Goal: Book appointment/travel/reservation

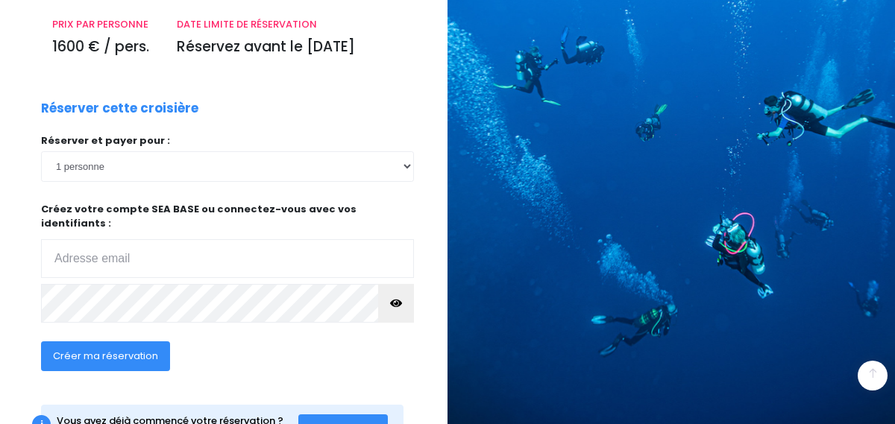
scroll to position [284, 0]
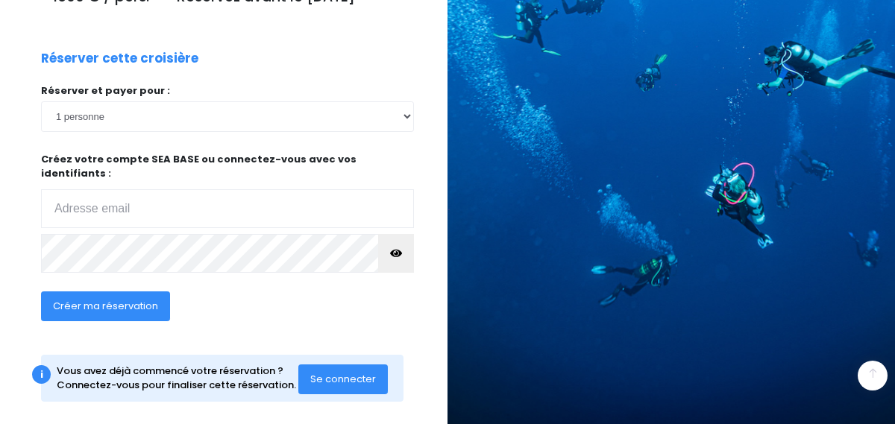
type input "bosbaty@gmail.Com"
click at [111, 299] on span "Créer ma réservation" at bounding box center [105, 306] width 105 height 14
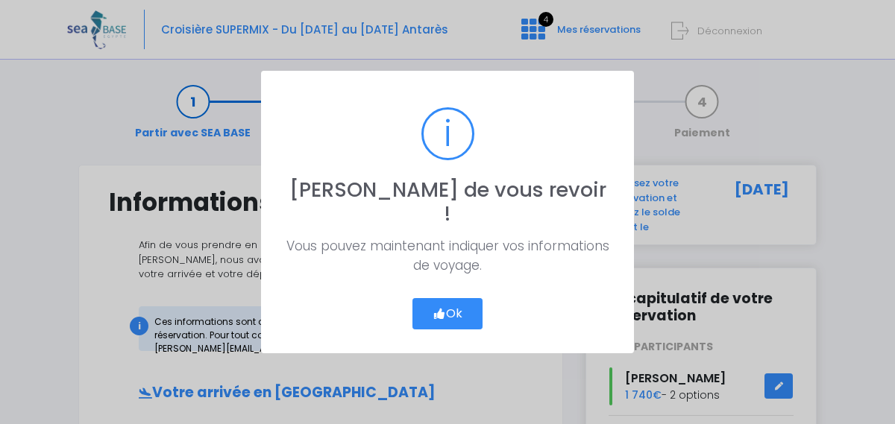
click at [439, 314] on icon "button" at bounding box center [438, 314] width 13 height 0
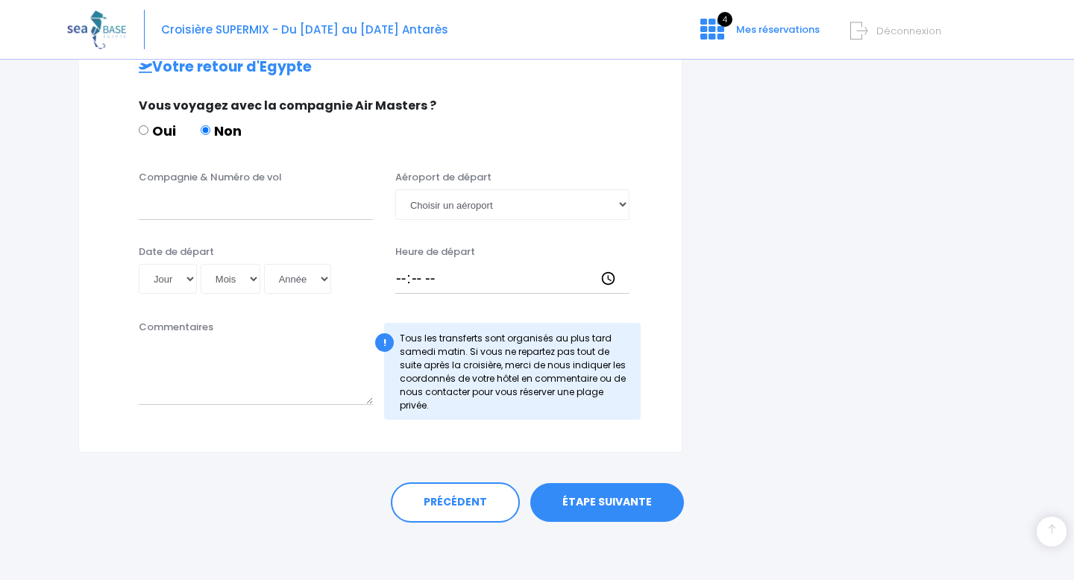
scroll to position [730, 0]
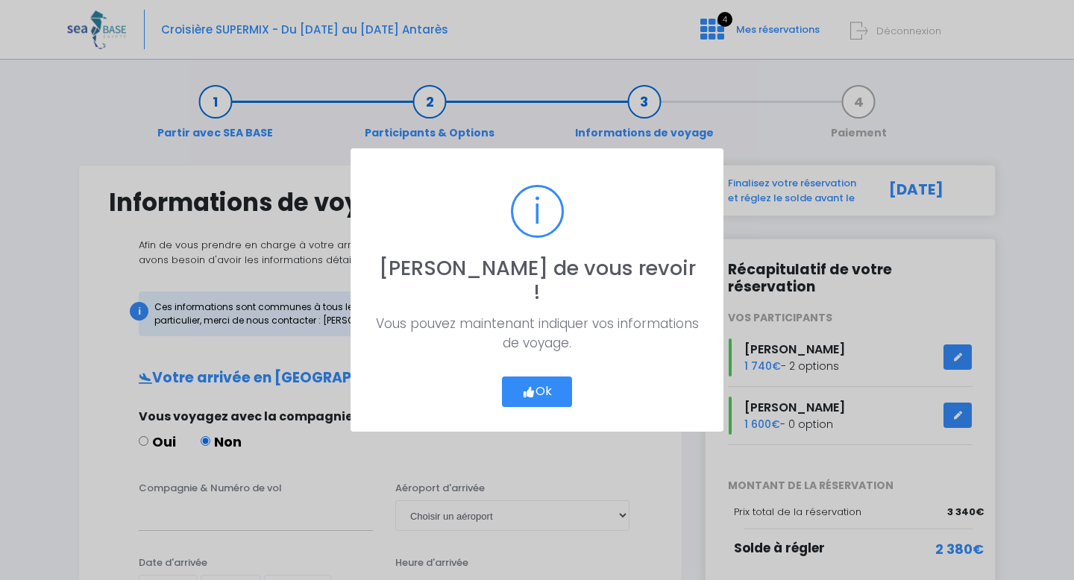
click at [547, 379] on button "Ok" at bounding box center [537, 392] width 70 height 31
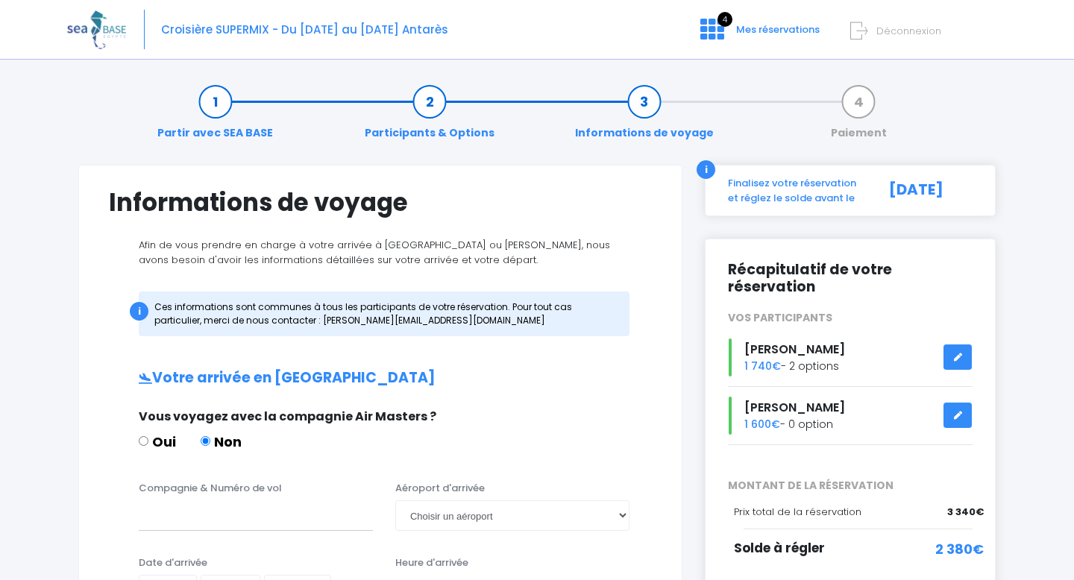
click at [895, 29] on span "Déconnexion" at bounding box center [908, 31] width 65 height 14
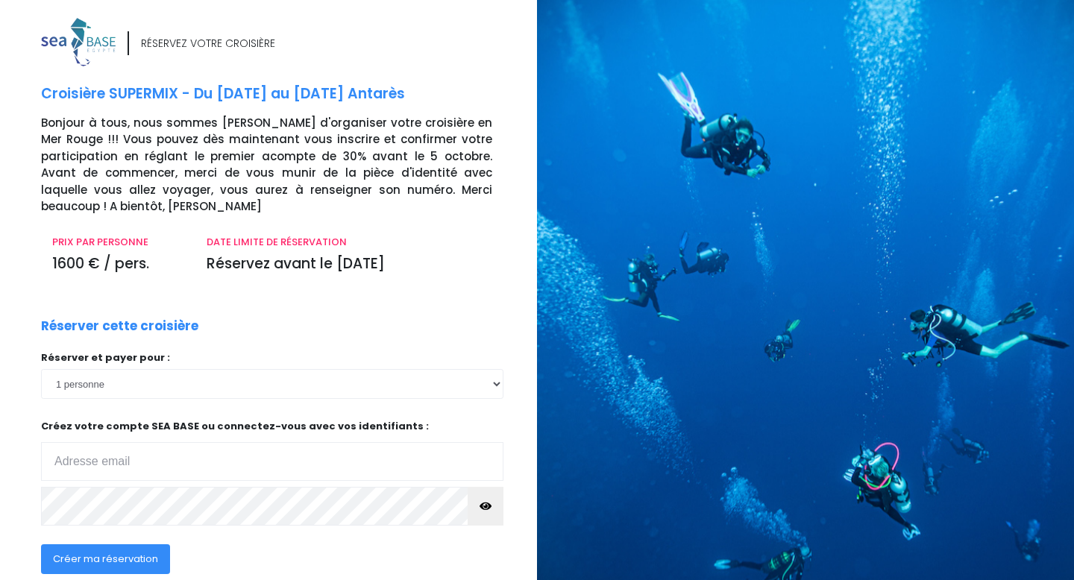
type input "[EMAIL_ADDRESS][DOMAIN_NAME]"
click at [224, 442] on input "bosbaty@gmail.Com" at bounding box center [272, 461] width 462 height 39
click at [373, 515] on div "Réserver et payer pour : 1 personne 2 personnes Créez votre compte SEA BASE ou …" at bounding box center [272, 442] width 462 height 184
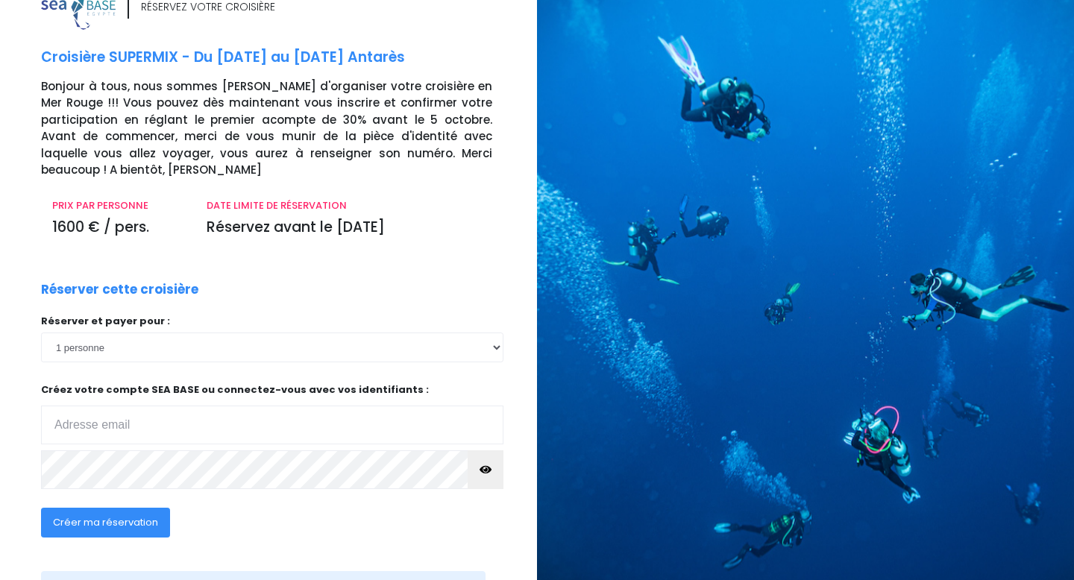
scroll to position [95, 0]
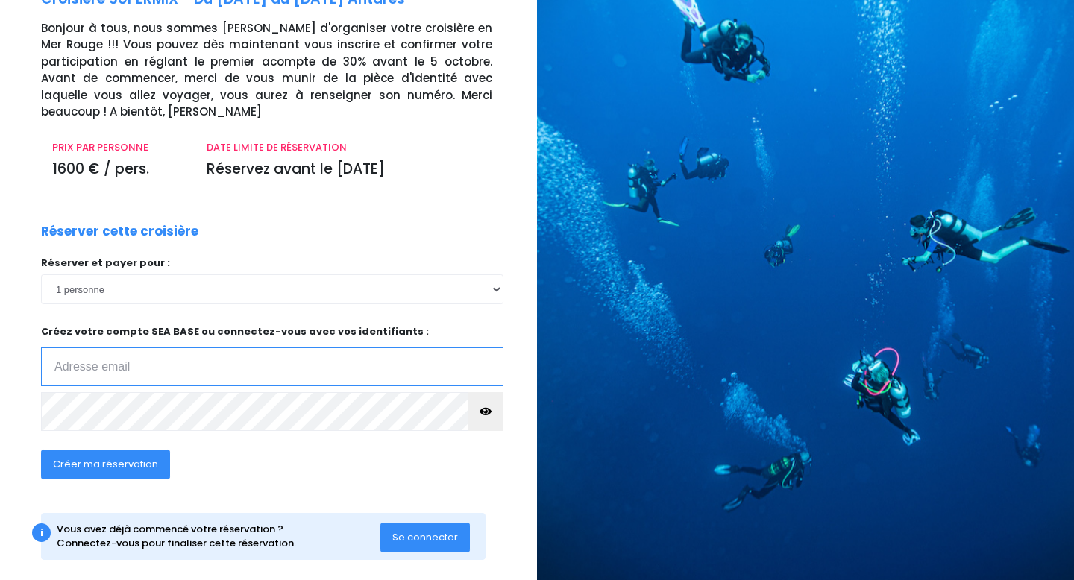
click at [159, 360] on input "email" at bounding box center [272, 366] width 462 height 39
click at [140, 347] on input "email" at bounding box center [272, 366] width 462 height 39
type input "anthonyvincentgalaa@gmail.com"
click at [485, 412] on icon "button" at bounding box center [485, 412] width 12 height 0
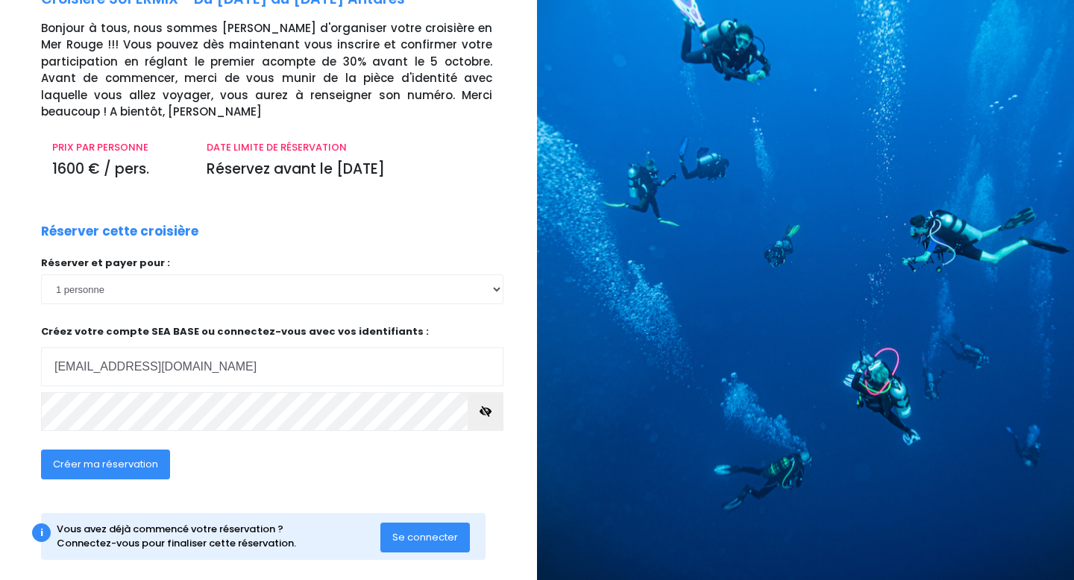
click at [61, 457] on span "Créer ma réservation" at bounding box center [105, 464] width 105 height 14
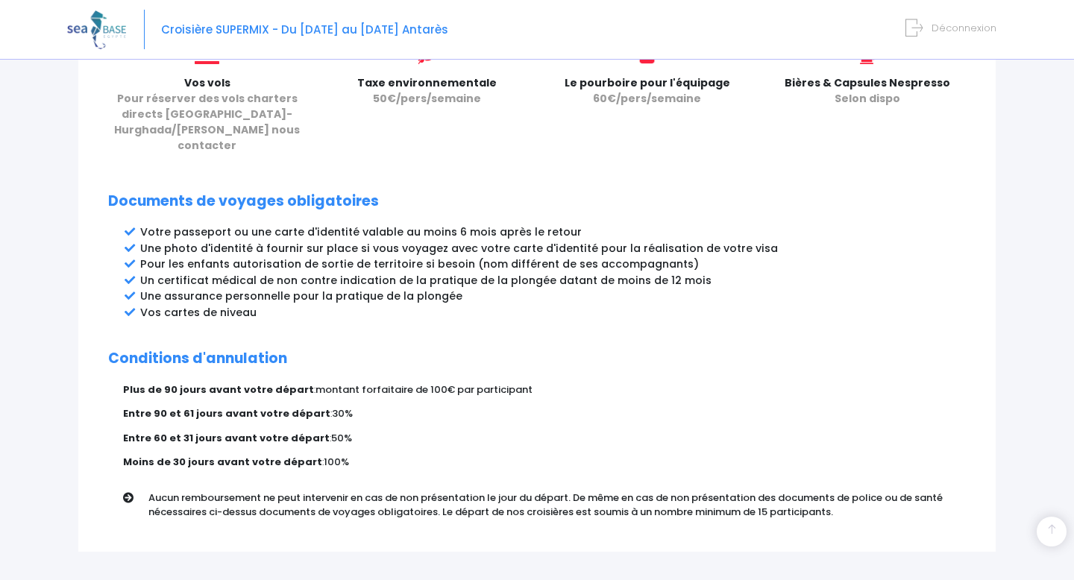
scroll to position [784, 0]
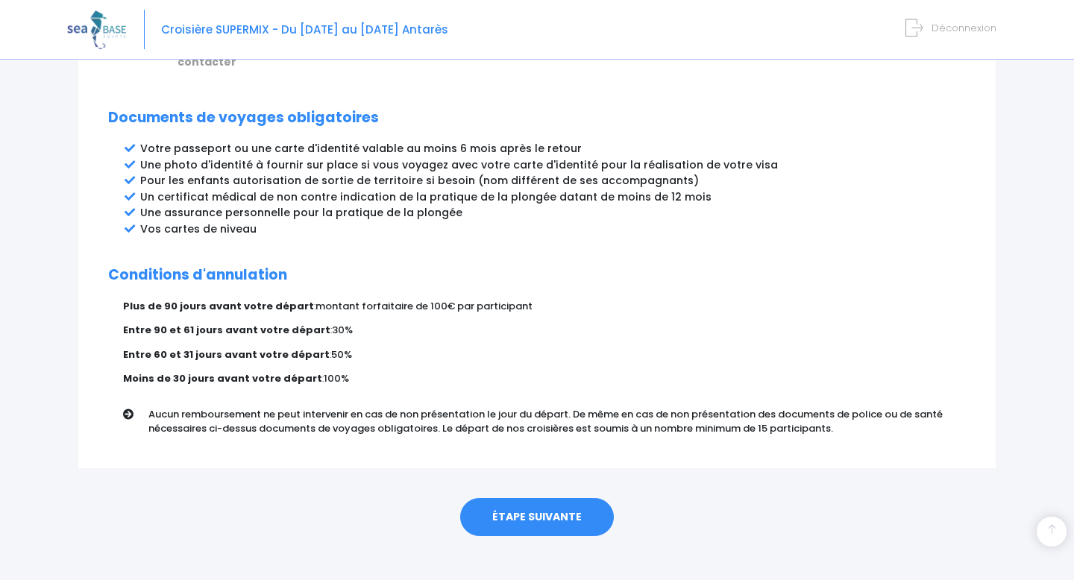
click at [562, 505] on link "ÉTAPE SUIVANTE" at bounding box center [537, 517] width 154 height 39
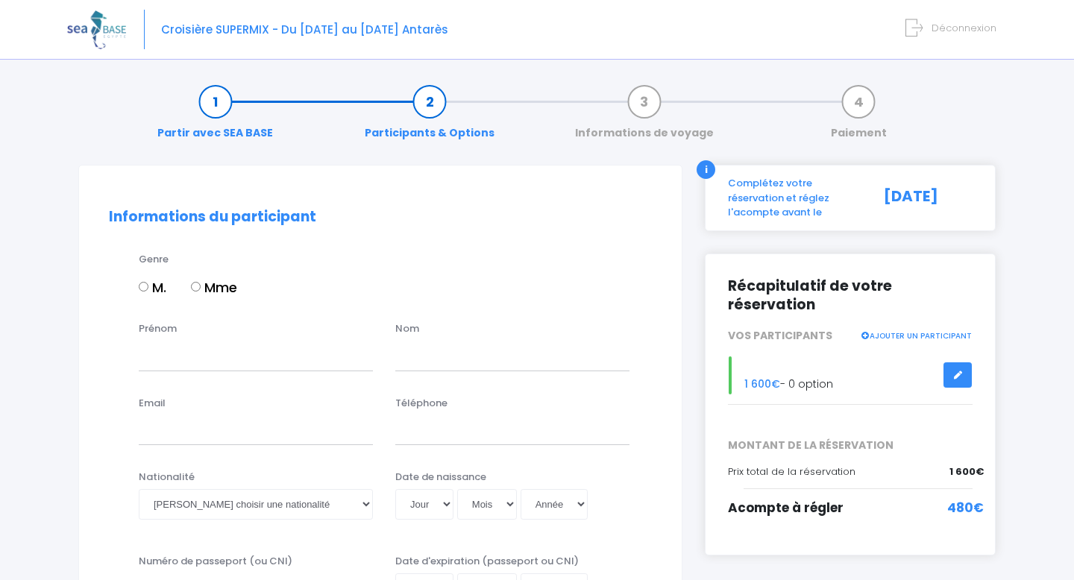
click at [137, 292] on div "Genre M. Mme" at bounding box center [394, 282] width 535 height 60
click at [139, 292] on label "M." at bounding box center [153, 287] width 28 height 20
click at [139, 292] on input "M." at bounding box center [144, 287] width 10 height 10
radio input "true"
click at [171, 350] on input "Prénom" at bounding box center [256, 356] width 234 height 30
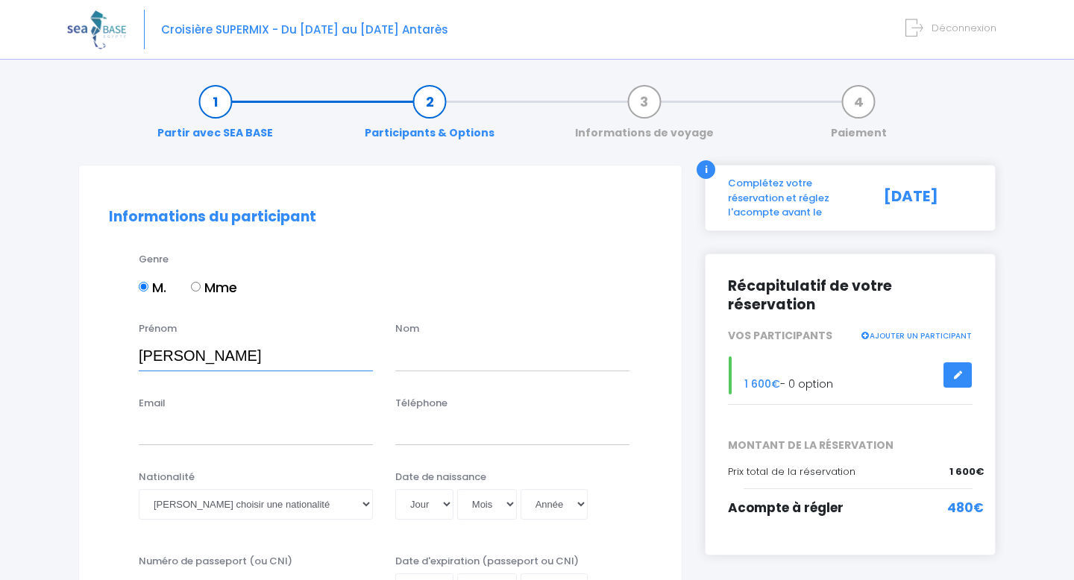
type input "anthony"
click at [421, 336] on div "Nom" at bounding box center [512, 345] width 256 height 49
click at [415, 345] on input "text" at bounding box center [512, 356] width 234 height 30
type input "vincent"
click at [238, 450] on div "Email Téléphone" at bounding box center [380, 425] width 565 height 59
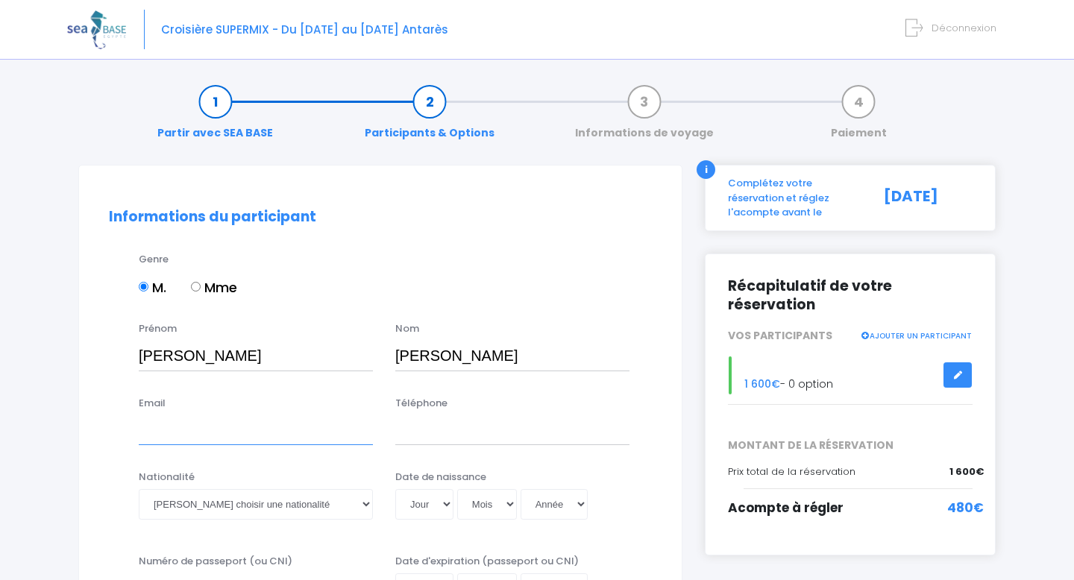
click at [230, 438] on input "Email" at bounding box center [256, 430] width 234 height 30
type input "anthonyvincentgalaa@gmail.com"
click at [447, 419] on input "Téléphone" at bounding box center [512, 430] width 234 height 30
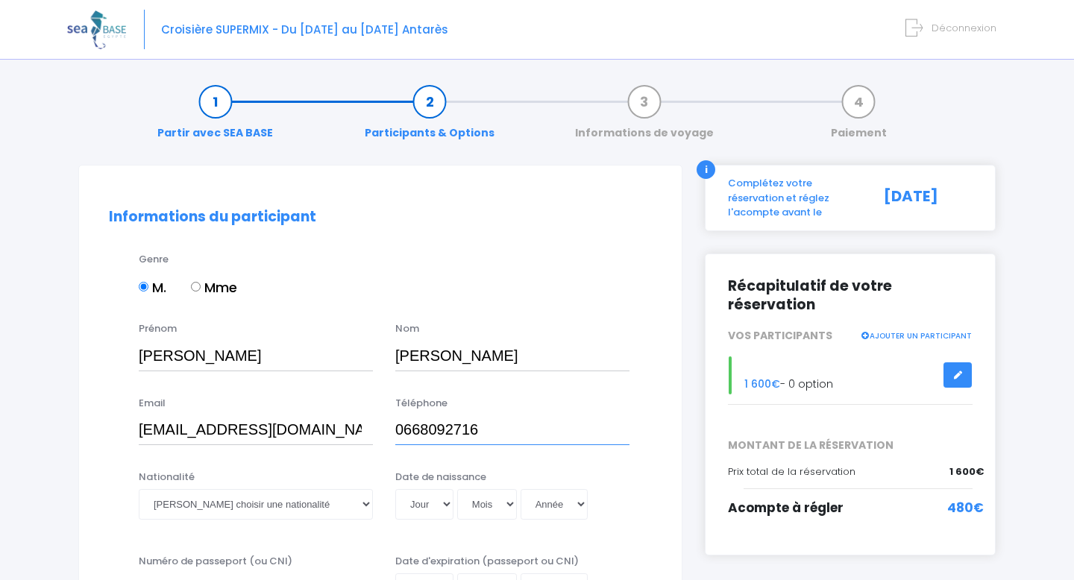
type input "0668092716"
click at [307, 506] on select "Veuillez choisir une nationalité Afghane Albanaise Algerienne Allemande America…" at bounding box center [256, 504] width 234 height 30
select select "Française"
click at [139, 489] on select "Veuillez choisir une nationalité Afghane Albanaise Algerienne Allemande America…" at bounding box center [256, 504] width 234 height 30
click at [440, 502] on select "Jour 01 02 03 04 05 06 07 08 09 10 11 12 13 14 15 16 17 18 19 20 21 22 23 24 25…" at bounding box center [424, 504] width 58 height 30
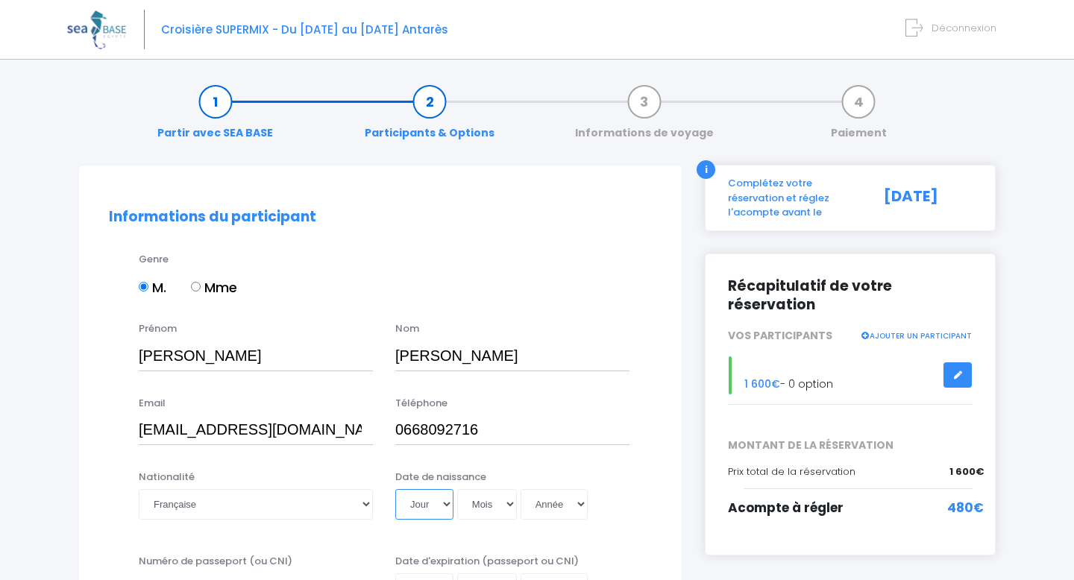
select select "27"
click at [395, 489] on select "Jour 01 02 03 04 05 06 07 08 09 10 11 12 13 14 15 16 17 18 19 20 21 22 23 24 25…" at bounding box center [424, 504] width 58 height 30
click at [478, 492] on select "Mois 01 02 03 04 05 06 07 08 09 10 11 12" at bounding box center [487, 504] width 60 height 30
select select "01"
click at [457, 489] on select "Mois 01 02 03 04 05 06 07 08 09 10 11 12" at bounding box center [487, 504] width 60 height 30
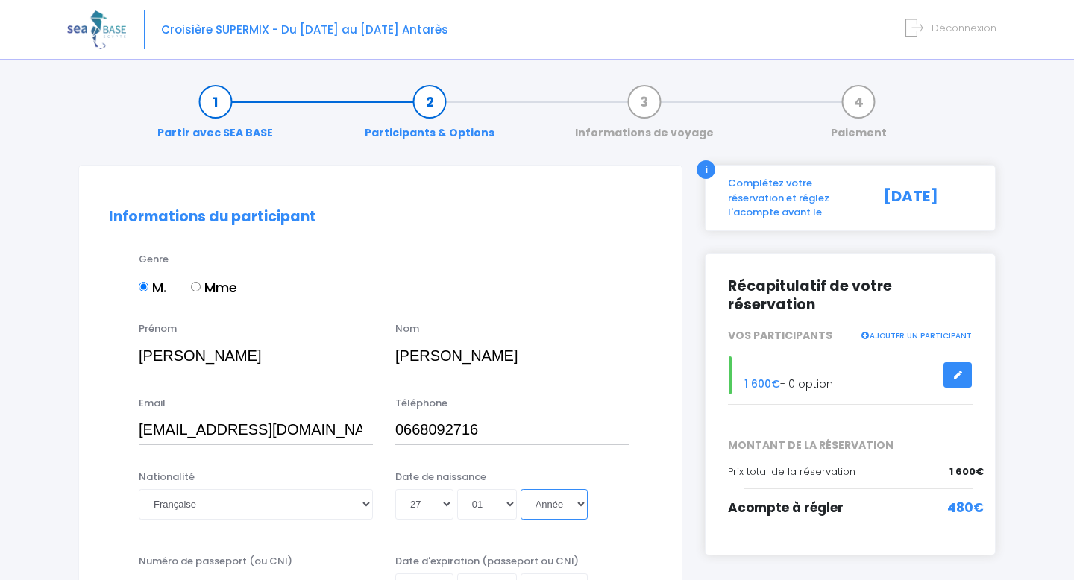
click at [580, 504] on select "Année 2045 2044 2043 2042 2041 2040 2039 2038 2037 2036 2035 2034 2033 2032 203…" at bounding box center [553, 504] width 67 height 30
select select "1992"
click at [520, 489] on select "Année 2045 2044 2043 2042 2041 2040 2039 2038 2037 2036 2035 2034 2033 2032 203…" at bounding box center [553, 504] width 67 height 30
type input "1992-01-27"
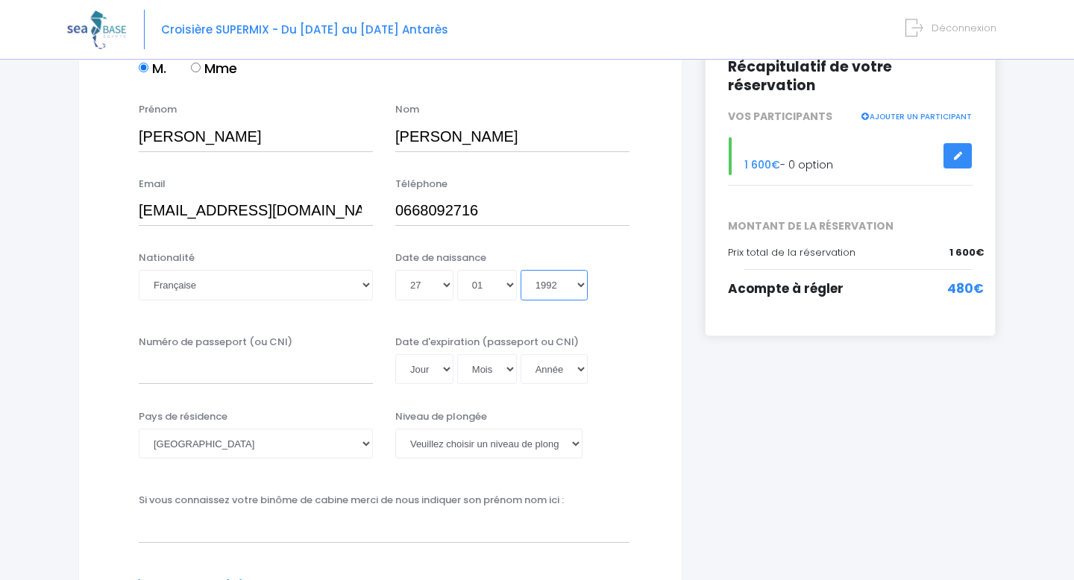
scroll to position [222, 0]
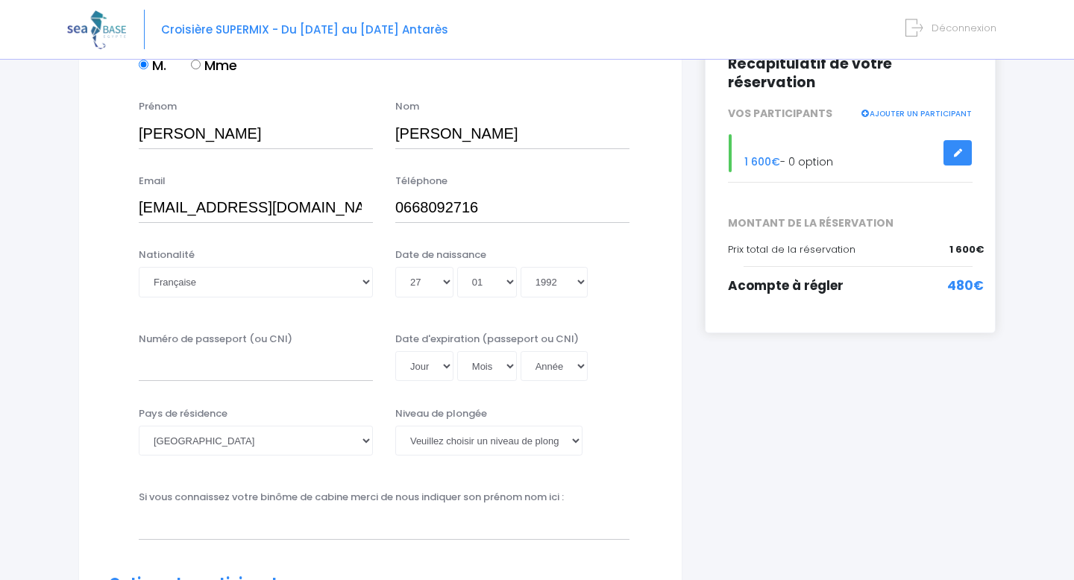
click at [268, 382] on div "Numéro de passeport (ou CNI) Date d'expiration (passeport ou CNI) Jour 01 02 03…" at bounding box center [380, 362] width 565 height 60
click at [270, 372] on input "Numéro de passeport (ou CNI)" at bounding box center [256, 366] width 234 height 30
type input "24C136062"
click at [440, 374] on select "Jour 01 02 03 04 05 06 07 08 09 10 11 12 13 14 15 16 17 18 19 20 21 22 23 24 25…" at bounding box center [424, 366] width 58 height 30
select select "12"
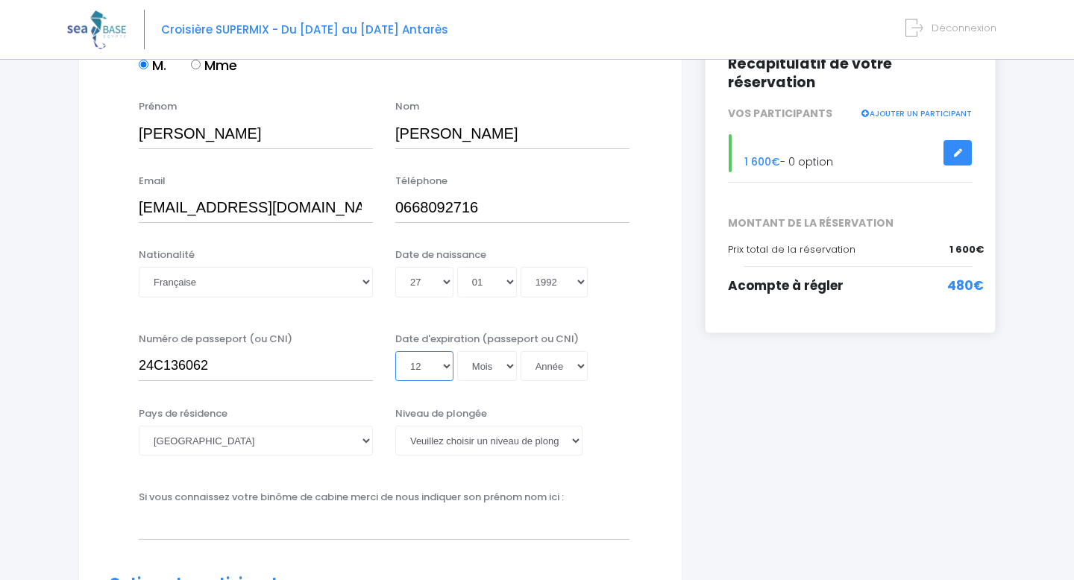
click at [395, 351] on select "Jour 01 02 03 04 05 06 07 08 09 10 11 12 13 14 15 16 17 18 19 20 21 22 23 24 25…" at bounding box center [424, 366] width 58 height 30
click at [488, 353] on select "Mois 01 02 03 04 05 06 07 08 09 10 11 12" at bounding box center [487, 366] width 60 height 30
click at [457, 351] on select "Mois 01 02 03 04 05 06 07 08 09 10 11 12" at bounding box center [487, 366] width 60 height 30
click at [489, 375] on select "Mois 01 02 03 04 05 06 07 08 09 10 11 12" at bounding box center [487, 366] width 60 height 30
select select "03"
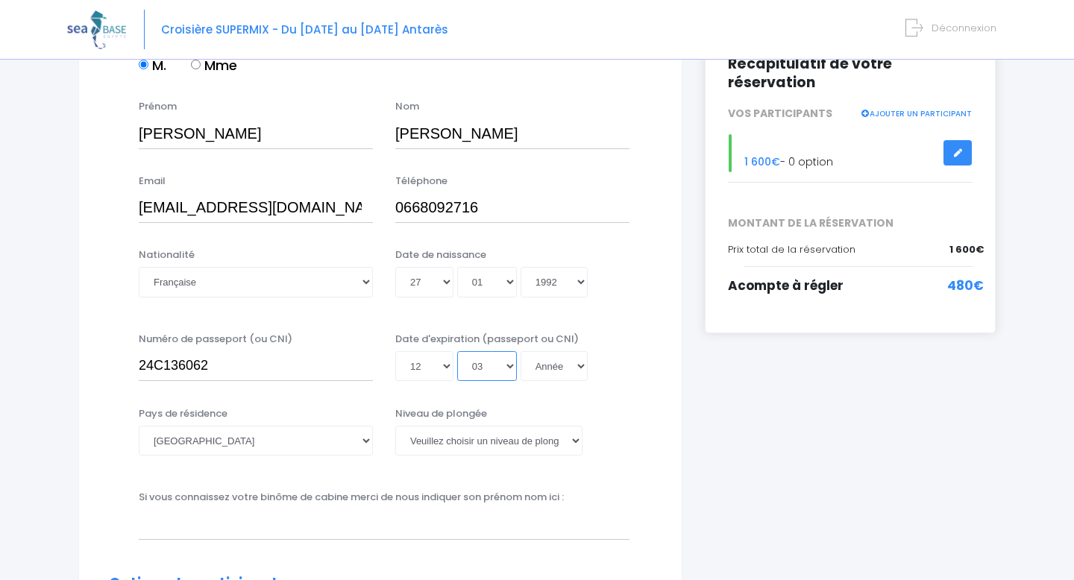
click at [457, 351] on select "Mois 01 02 03 04 05 06 07 08 09 10 11 12" at bounding box center [487, 366] width 60 height 30
click at [544, 370] on select "Année 2045 2044 2043 2042 2041 2040 2039 2038 2037 2036 2035 2034 2033 2032 203…" at bounding box center [553, 366] width 67 height 30
select select "2034"
click at [520, 351] on select "Année 2045 2044 2043 2042 2041 2040 2039 2038 2037 2036 2035 2034 2033 2032 203…" at bounding box center [553, 366] width 67 height 30
type input "2034-03-12"
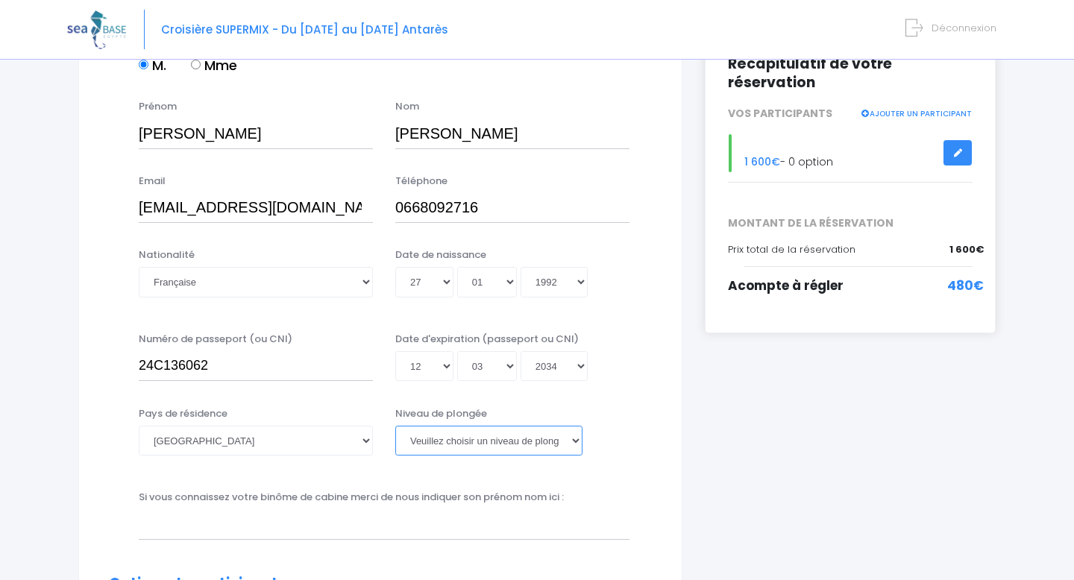
click at [483, 426] on select "Veuillez choisir un niveau de plongée Non plongeur Junior OW diver Adventure OW…" at bounding box center [488, 441] width 187 height 30
click at [395, 426] on select "Veuillez choisir un niveau de plongée Non plongeur Junior OW diver Adventure OW…" at bounding box center [488, 441] width 187 height 30
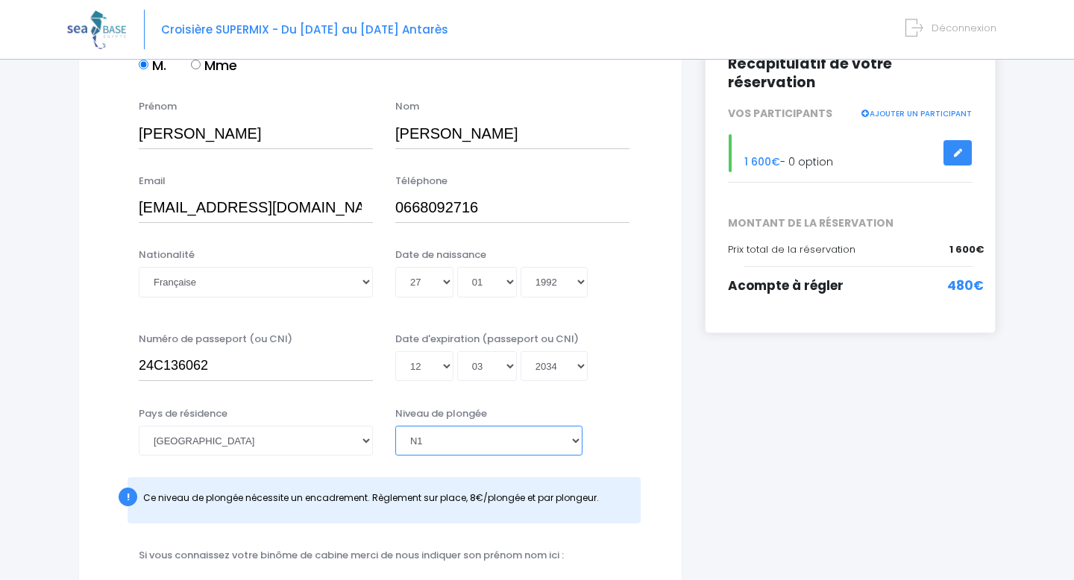
click at [503, 445] on select "Veuillez choisir un niveau de plongée Non plongeur Junior OW diver Adventure OW…" at bounding box center [488, 441] width 187 height 30
select select "PADI Open Water diver"
click at [395, 426] on select "Veuillez choisir un niveau de plongée Non plongeur Junior OW diver Adventure OW…" at bounding box center [488, 441] width 187 height 30
click at [643, 429] on div "Pays de résidence Afghanistan Afrique du Sud Albanie Algérie Allemagne Andorre …" at bounding box center [380, 469] width 565 height 127
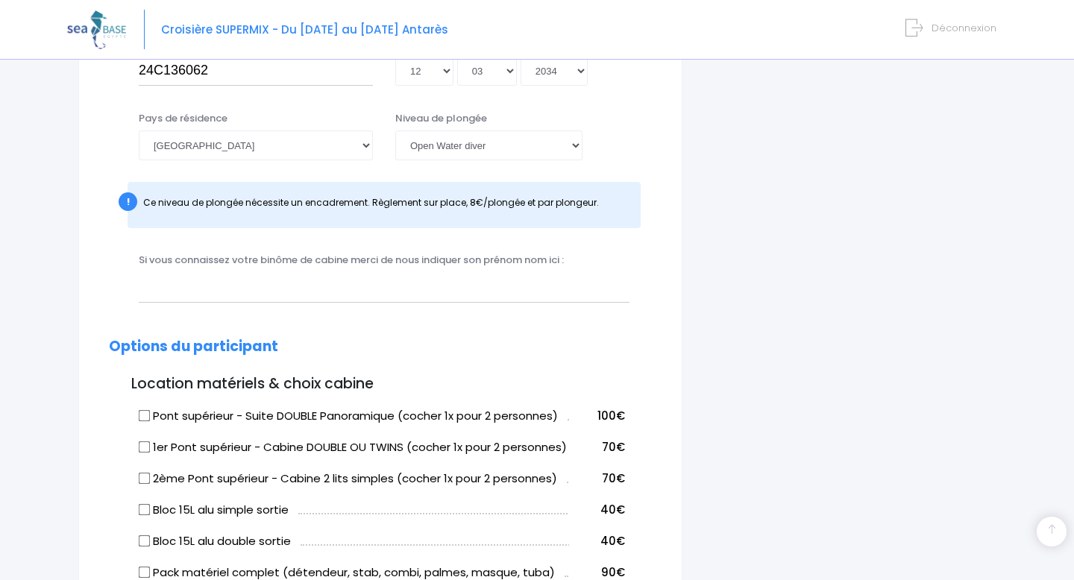
scroll to position [519, 0]
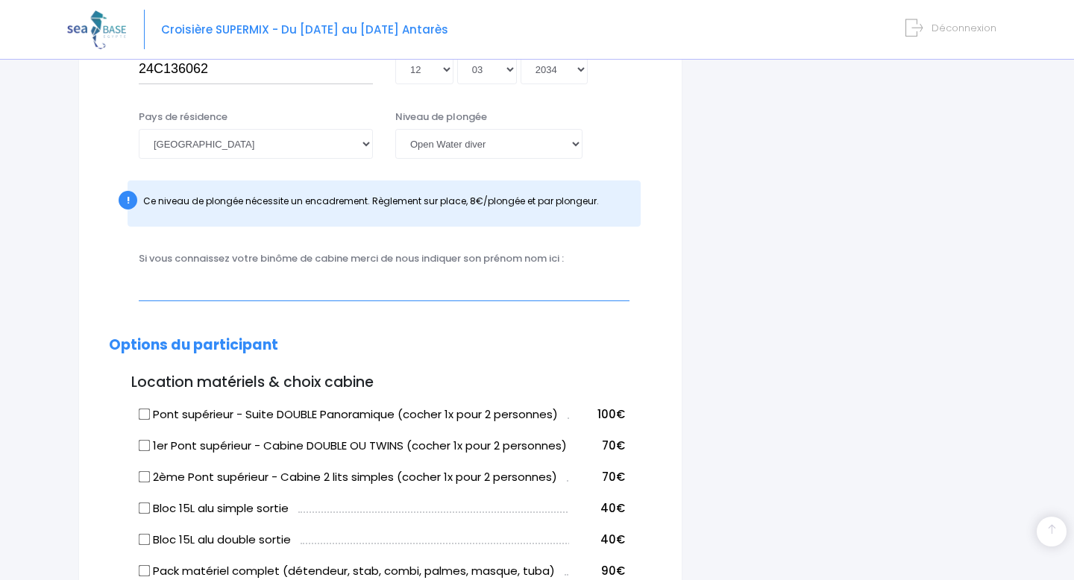
click at [385, 278] on input "text" at bounding box center [384, 286] width 491 height 30
type input "michel"
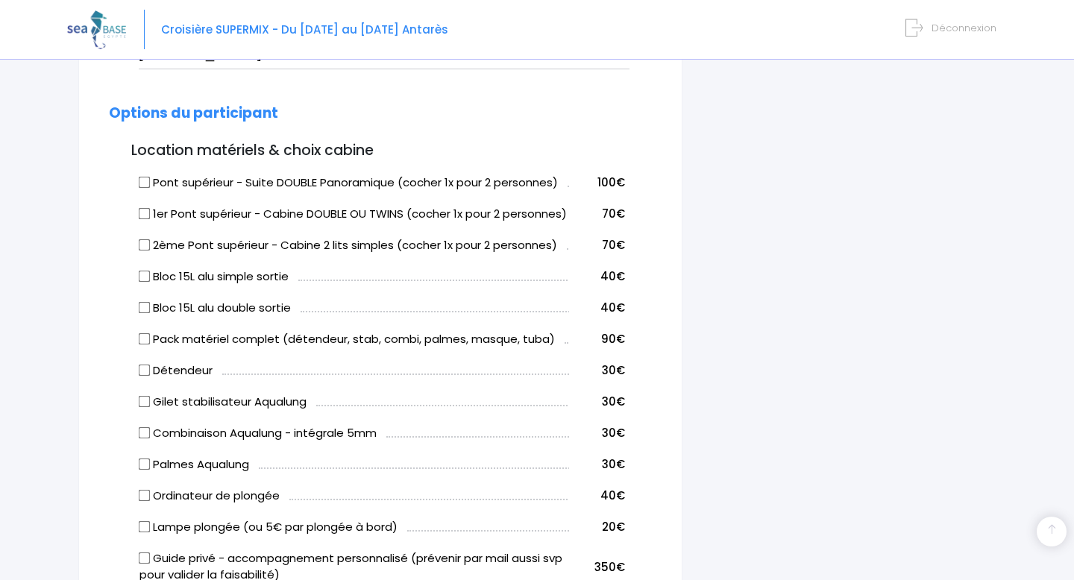
scroll to position [755, 0]
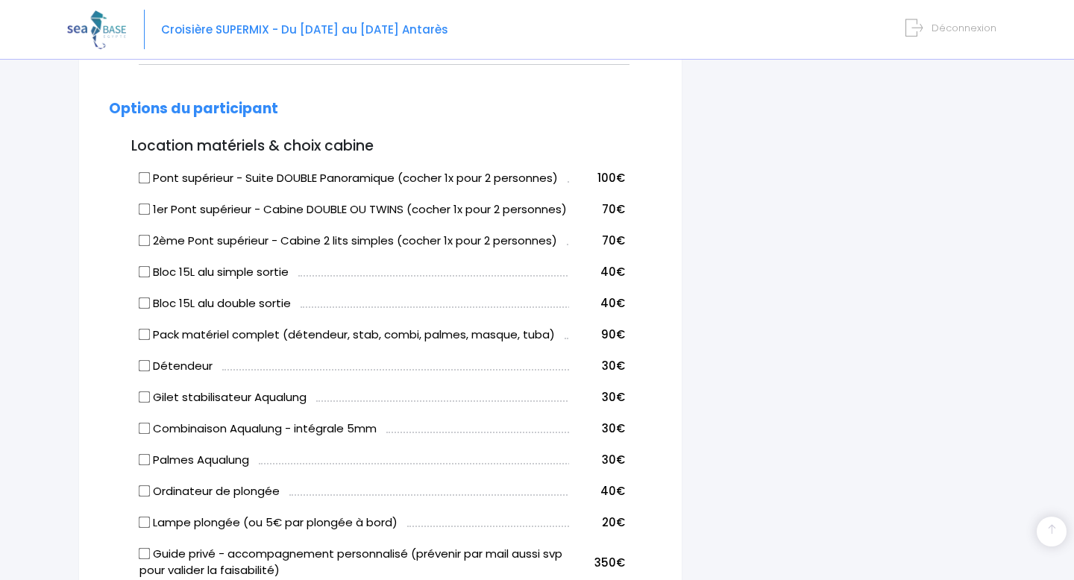
click at [139, 206] on input "1er Pont supérieur - Cabine DOUBLE OU TWINS (cocher 1x pour 2 personnes)" at bounding box center [145, 209] width 12 height 12
checkbox input "true"
click at [145, 246] on input "2ème Pont supérieur - Cabine 2 lits simples (cocher 1x pour 2 personnes)" at bounding box center [145, 240] width 12 height 12
checkbox input "true"
click at [145, 211] on input "1er Pont supérieur - Cabine DOUBLE OU TWINS (cocher 1x pour 2 personnes)" at bounding box center [145, 209] width 12 height 12
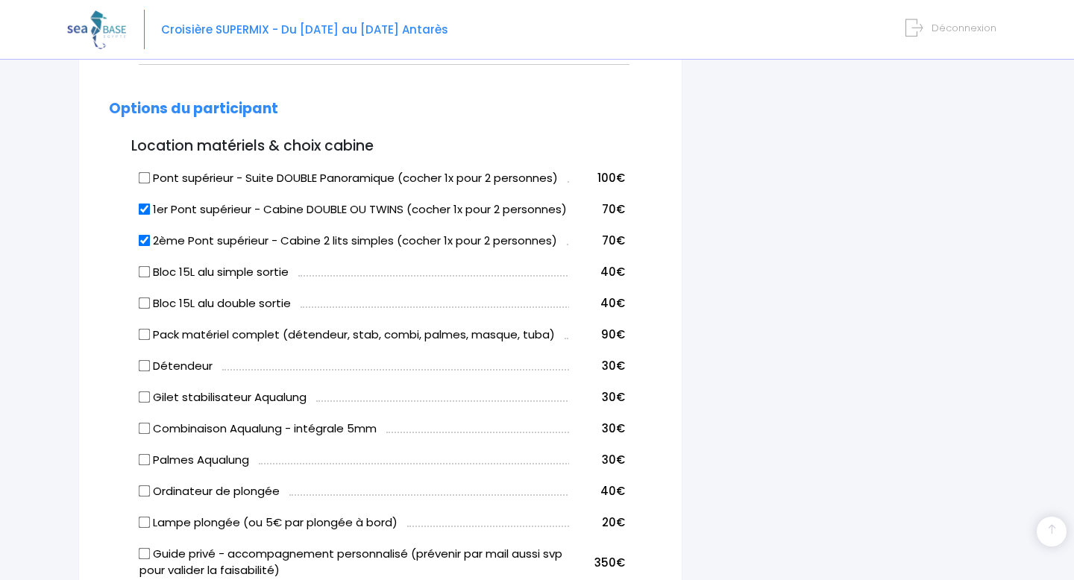
checkbox input "false"
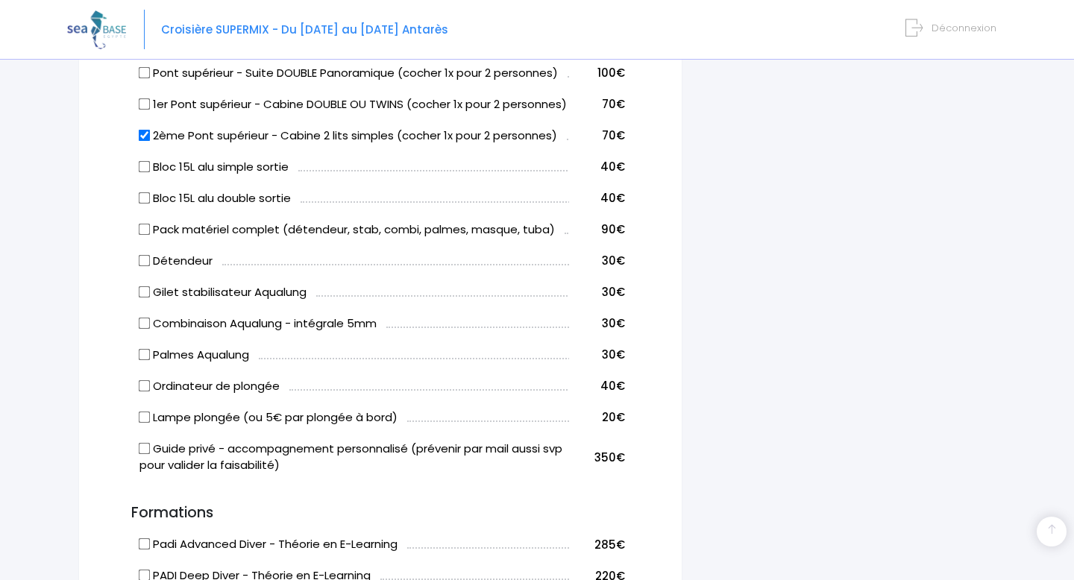
scroll to position [866, 0]
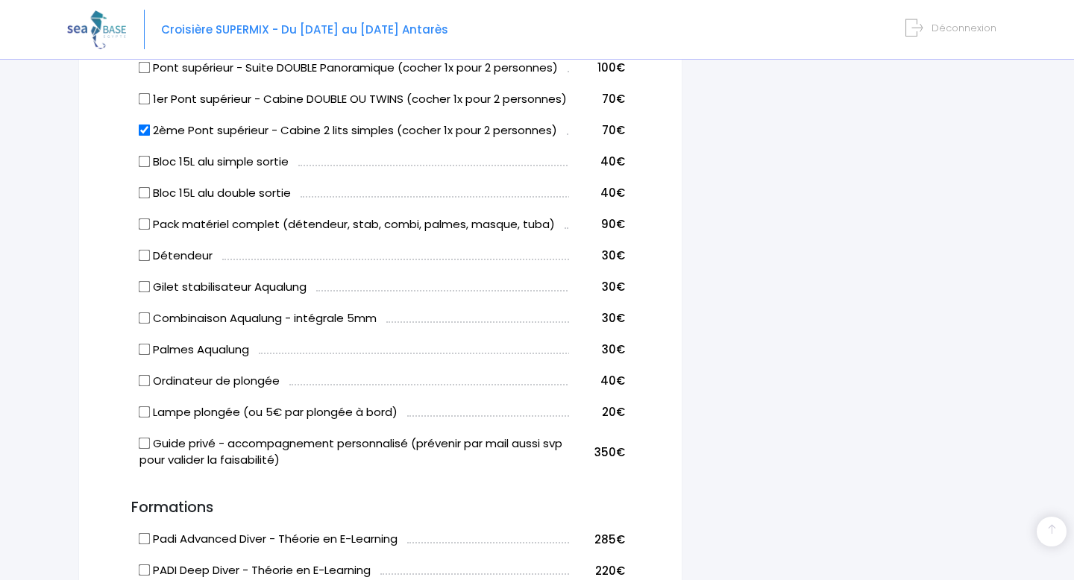
click at [145, 167] on input "Bloc 15L alu simple sortie" at bounding box center [145, 161] width 12 height 12
checkbox input "true"
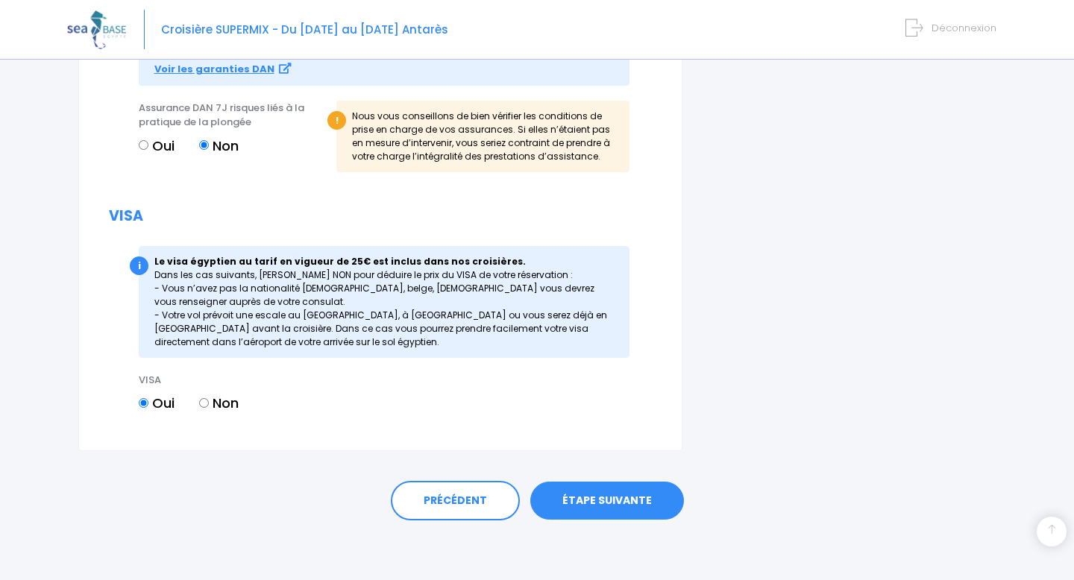
scroll to position [1730, 0]
click at [612, 509] on link "ÉTAPE SUIVANTE" at bounding box center [607, 501] width 154 height 39
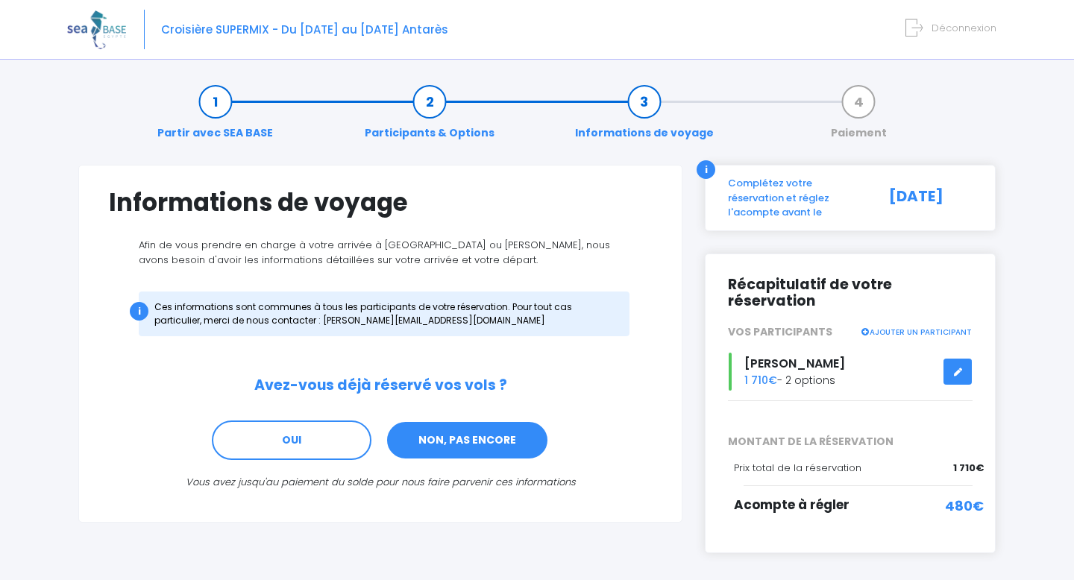
click at [512, 430] on link "NON, PAS ENCORE" at bounding box center [466, 441] width 163 height 40
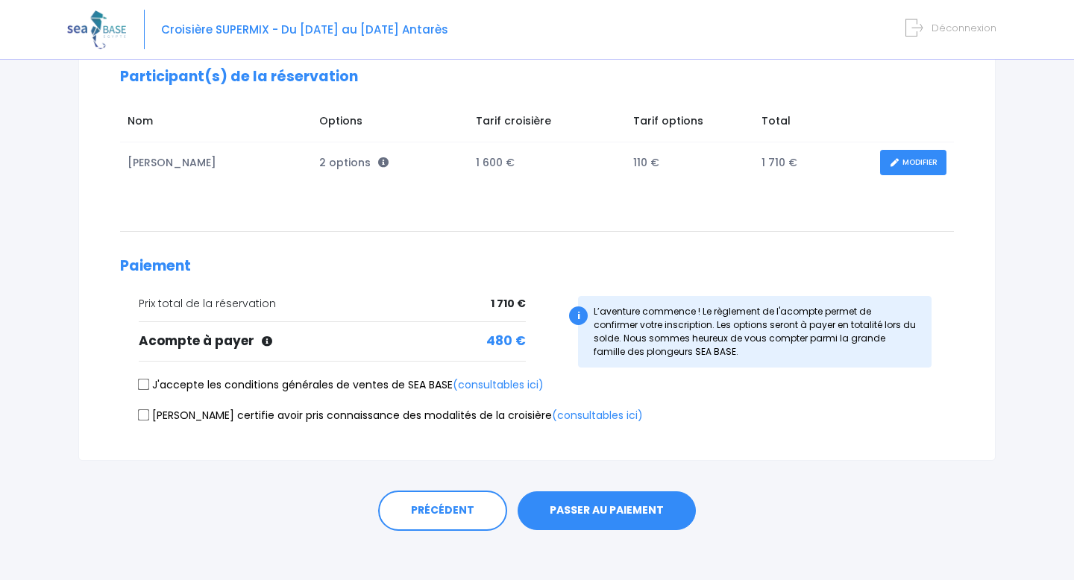
scroll to position [221, 0]
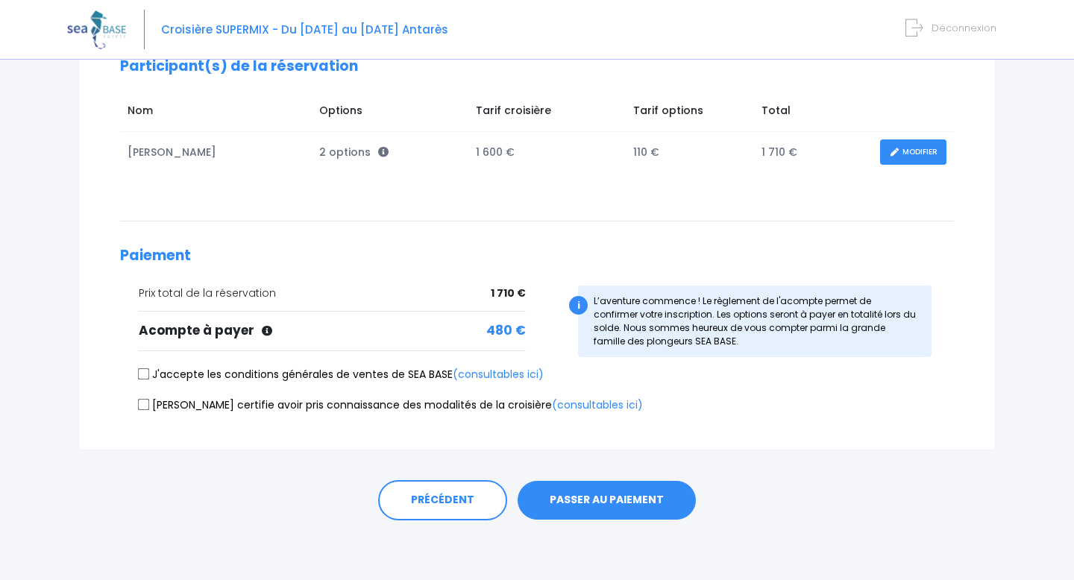
click at [143, 371] on input "J'accepte les conditions générales de ventes de SEA BASE (consultables ici)" at bounding box center [144, 374] width 12 height 12
checkbox input "true"
click at [148, 406] on input "Je certifie avoir pris connaissance des modalités de la croisière (consultables…" at bounding box center [144, 404] width 12 height 12
checkbox input "true"
click at [620, 506] on button "PASSER AU PAIEMENT" at bounding box center [606, 500] width 178 height 39
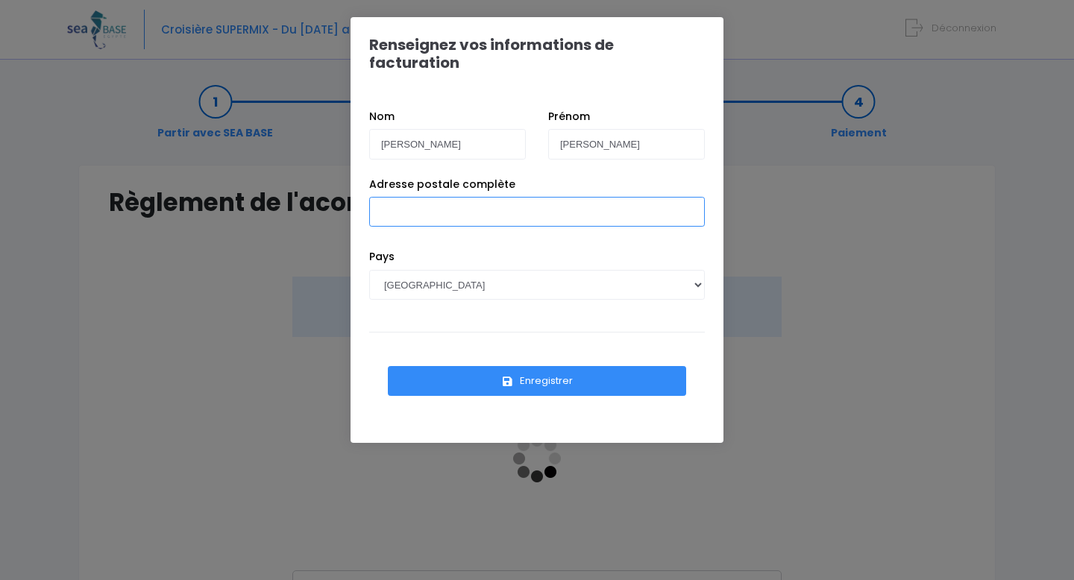
click at [476, 204] on input "Adresse postale complète" at bounding box center [537, 212] width 336 height 30
click at [481, 197] on input "Adresse postale complète" at bounding box center [537, 212] width 336 height 30
type input "8 avenue anatole france 63130 royat"
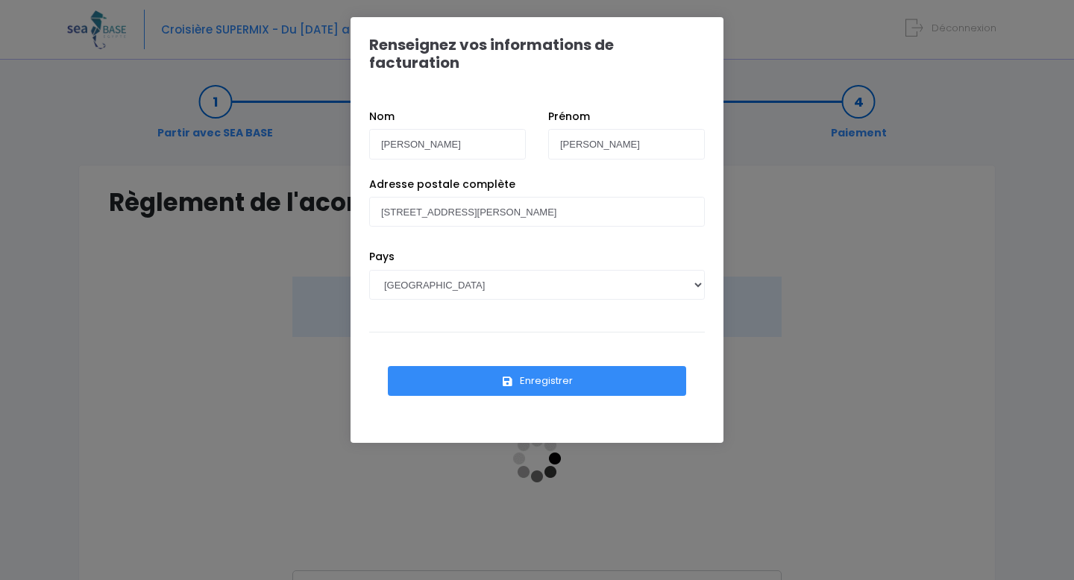
click at [600, 249] on div "Pays AFGHANISTAN AFRIQUE DU SUD ÅLAND, ÎLES ALBANIE ALGÉRIE ALLEMAGNE ANDORRE A…" at bounding box center [537, 285] width 358 height 73
click at [531, 368] on button "Enregistrer" at bounding box center [537, 381] width 298 height 30
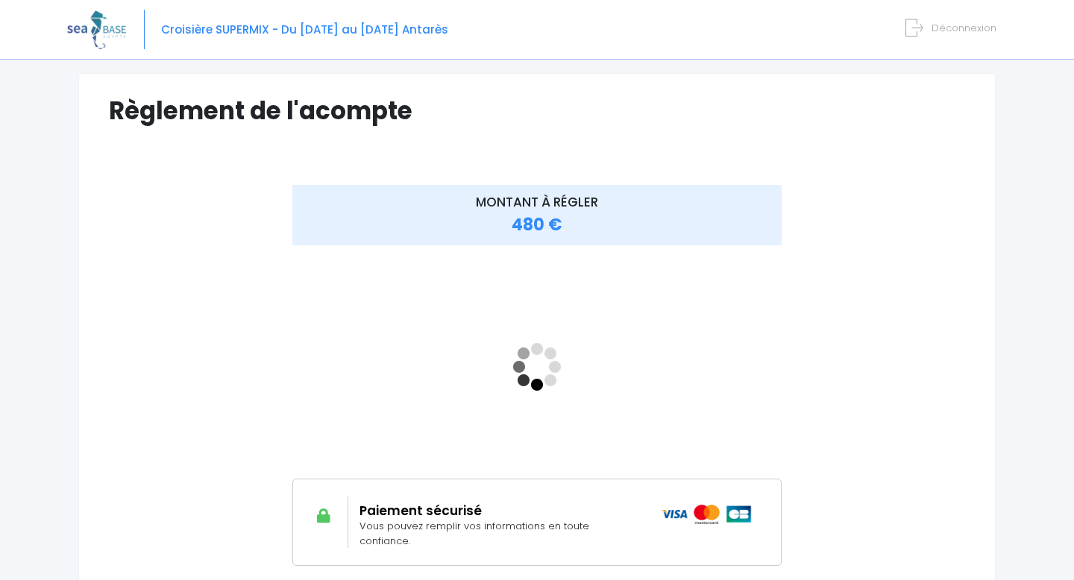
scroll to position [196, 0]
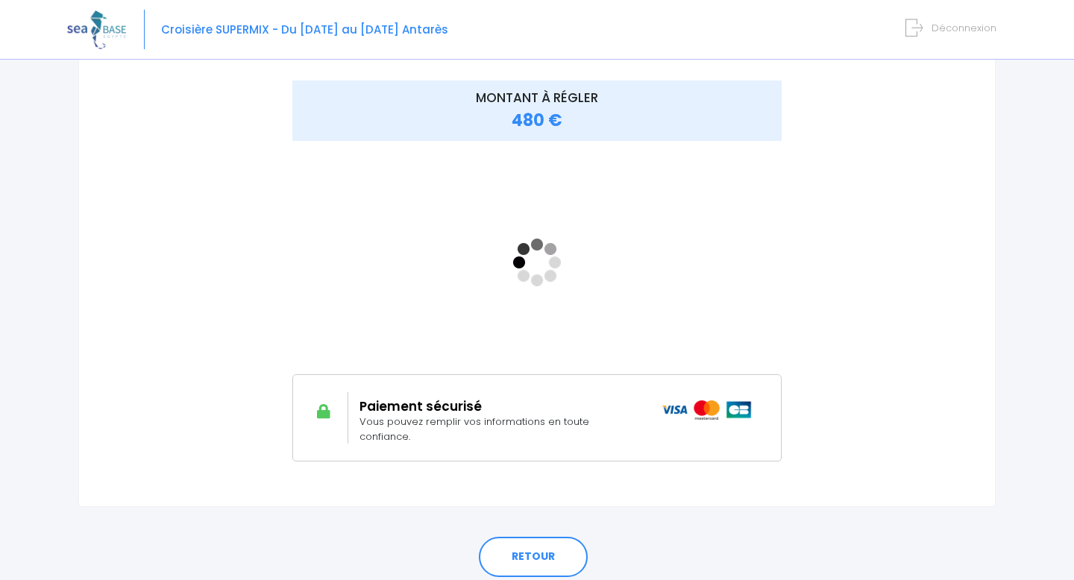
click at [892, 204] on div "MONTANT À RÉGLER 480 €" at bounding box center [537, 282] width 856 height 403
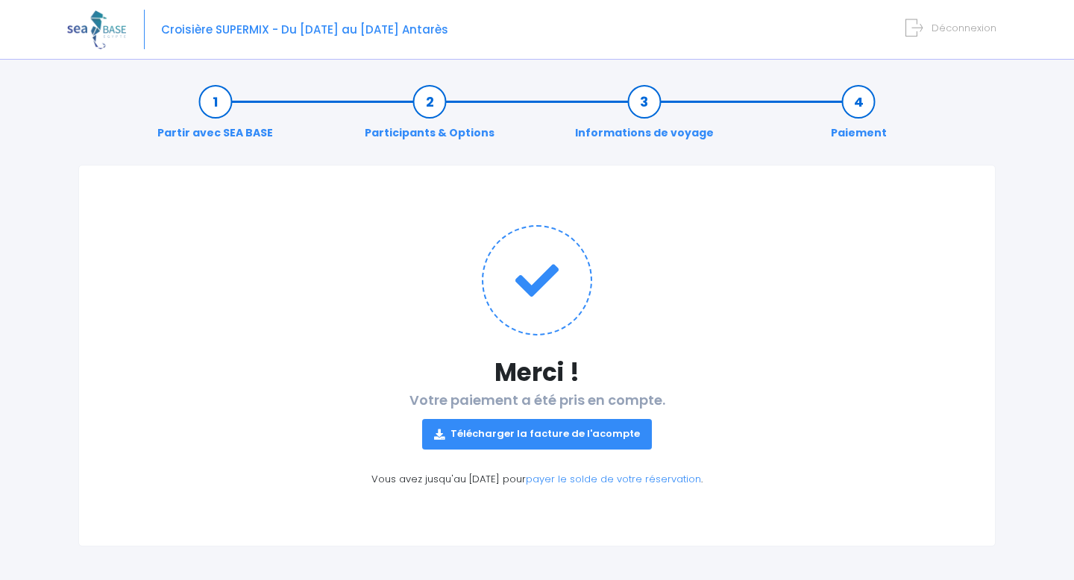
click at [523, 436] on link "Télécharger la facture de l'acompte" at bounding box center [537, 434] width 230 height 30
click at [101, 20] on img at bounding box center [96, 29] width 59 height 38
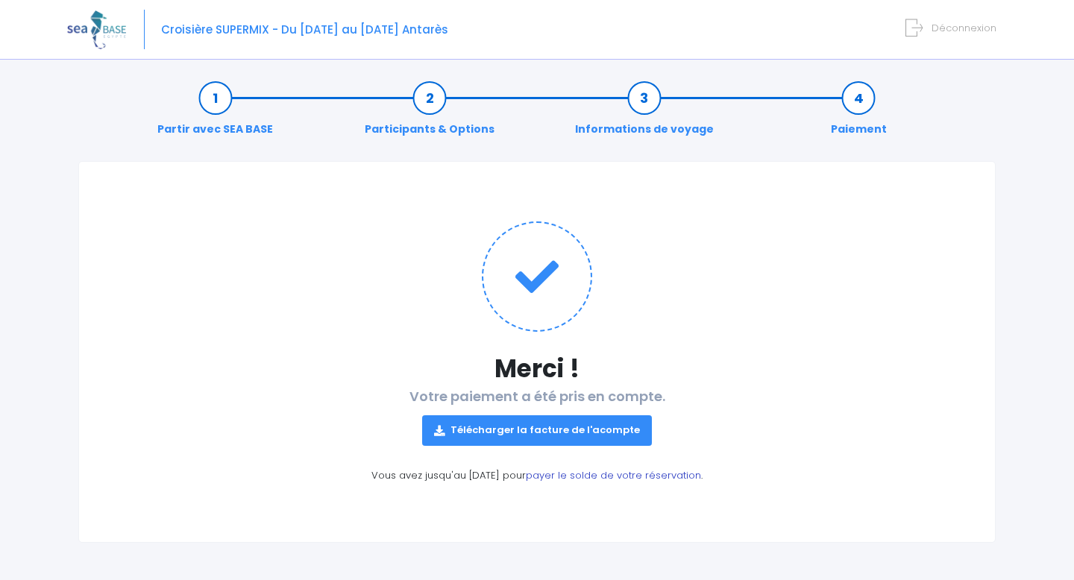
click at [605, 470] on link "payer le solde de votre réservation" at bounding box center [613, 475] width 175 height 14
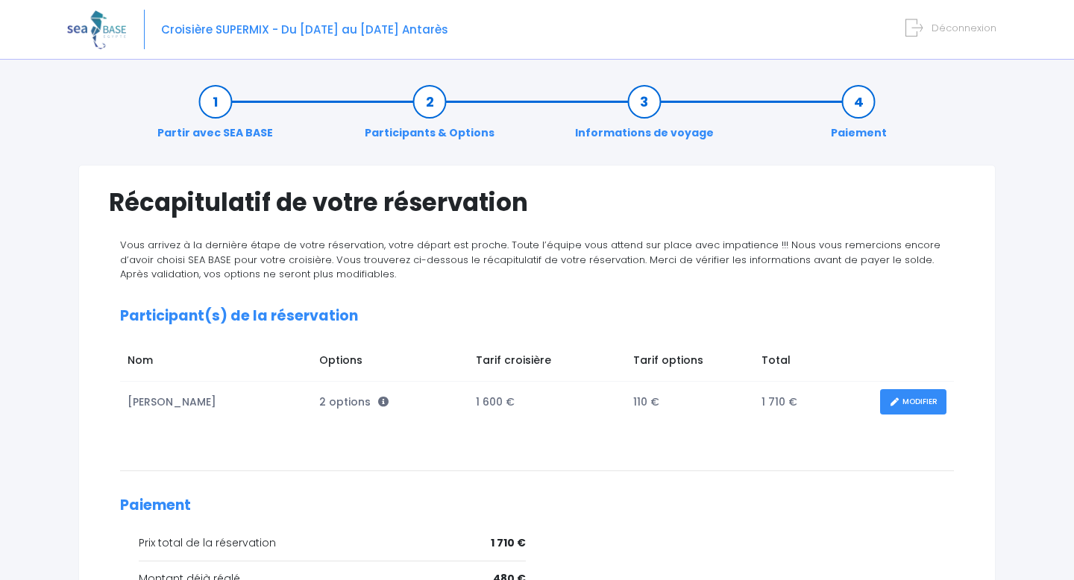
click at [77, 389] on div "Récapitulatif de votre réservation Vous arrivez à la dernière étape de votre ré…" at bounding box center [536, 417] width 939 height 504
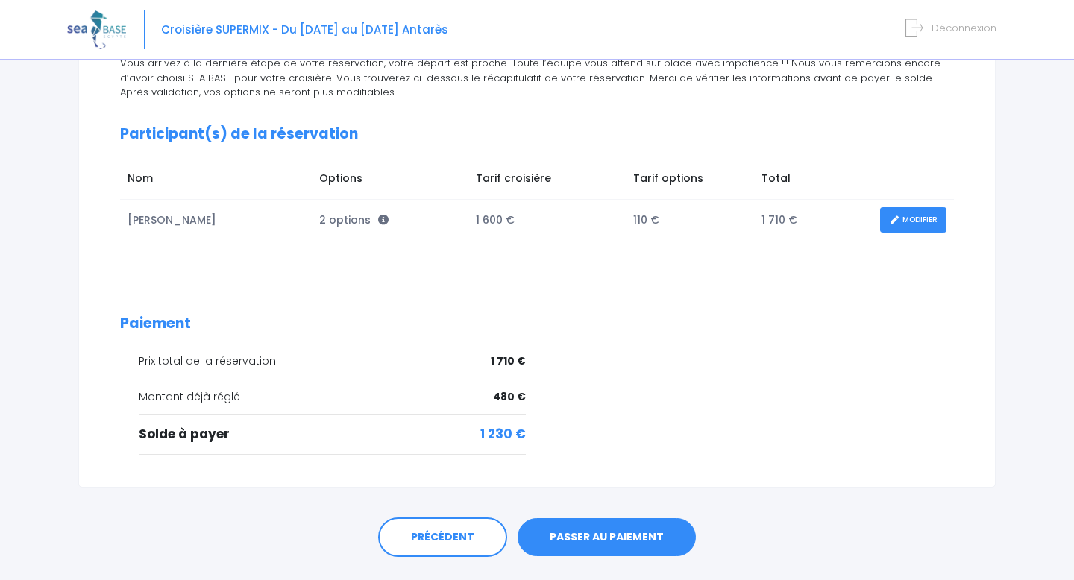
scroll to position [218, 0]
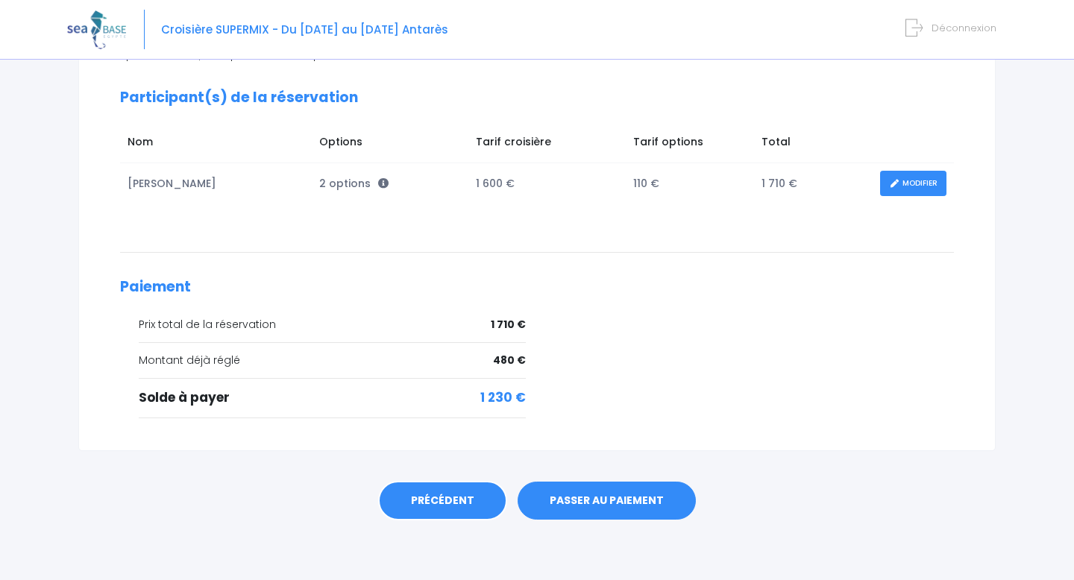
click at [452, 496] on link "PRÉCÉDENT" at bounding box center [442, 501] width 129 height 40
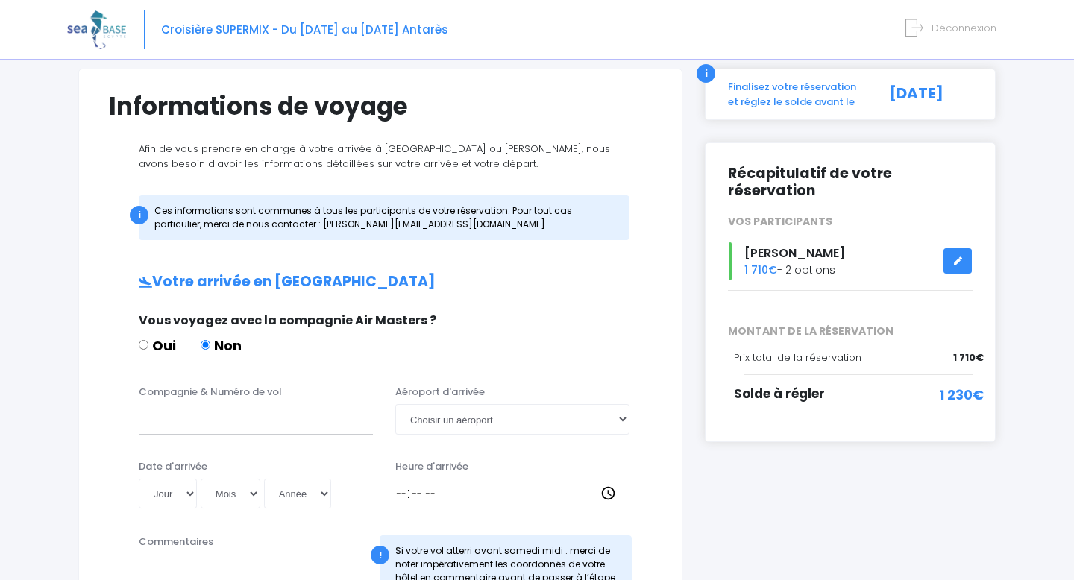
scroll to position [97, 0]
